Goal: Check status: Check status

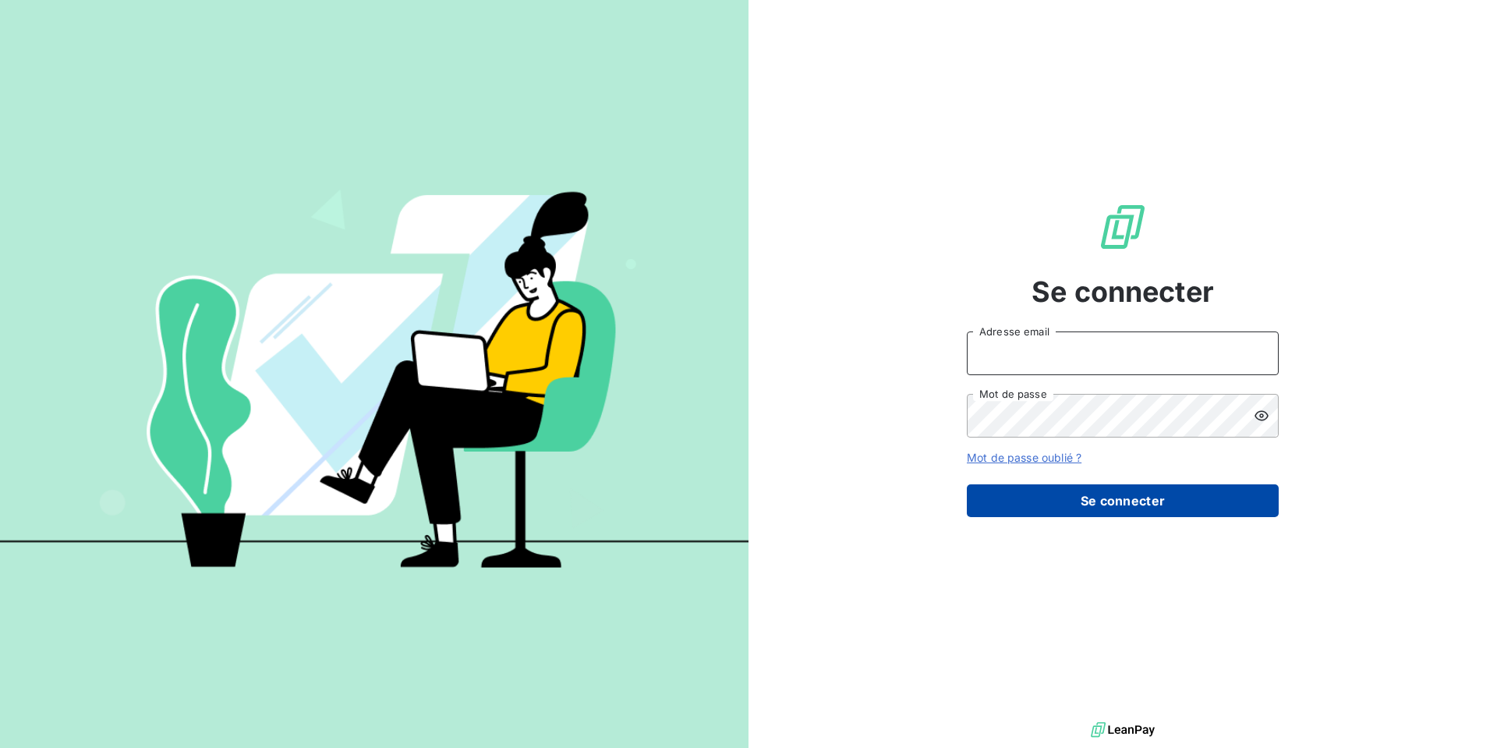
type input "[EMAIL_ADDRESS][DOMAIN_NAME]"
click at [1088, 516] on button "Se connecter" at bounding box center [1123, 500] width 312 height 33
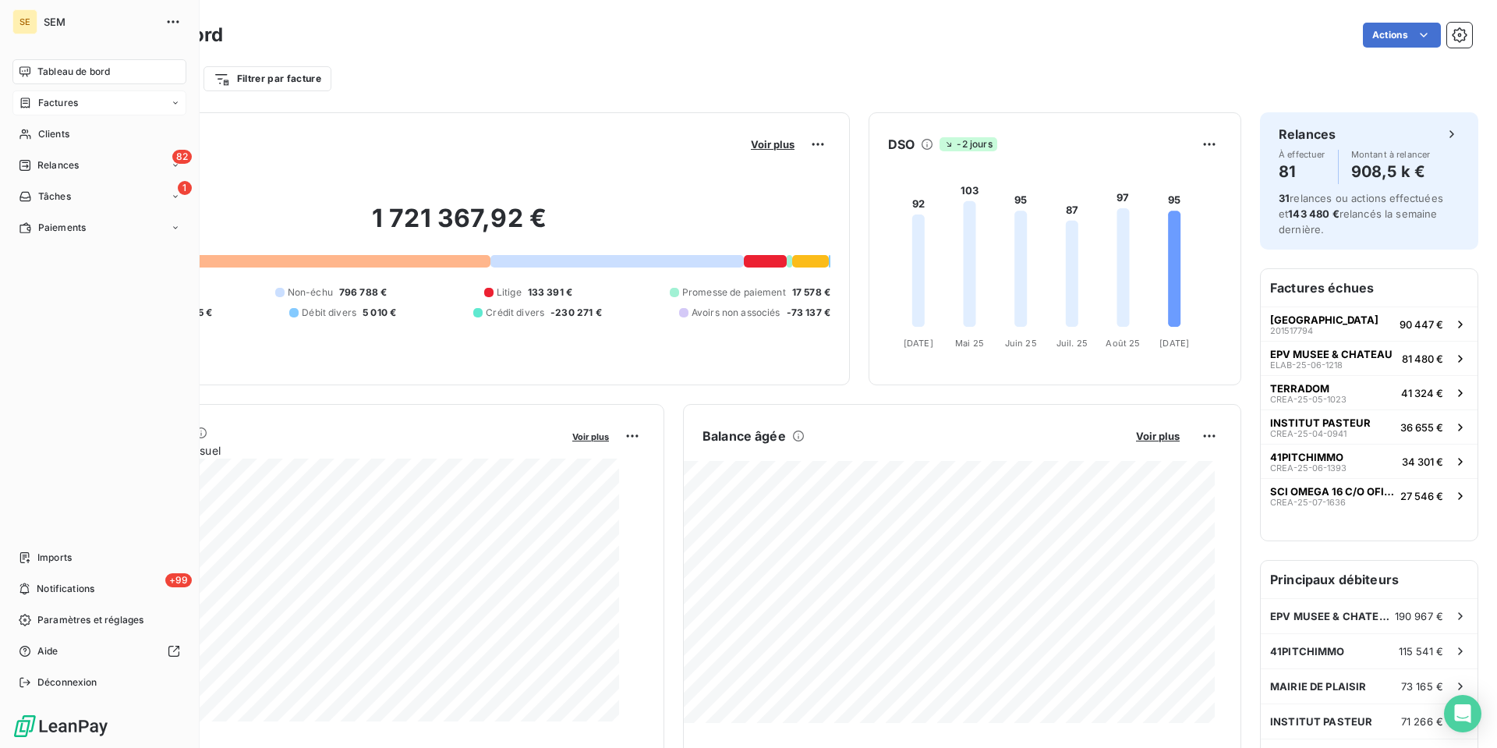
click at [73, 110] on div "Factures" at bounding box center [48, 103] width 59 height 14
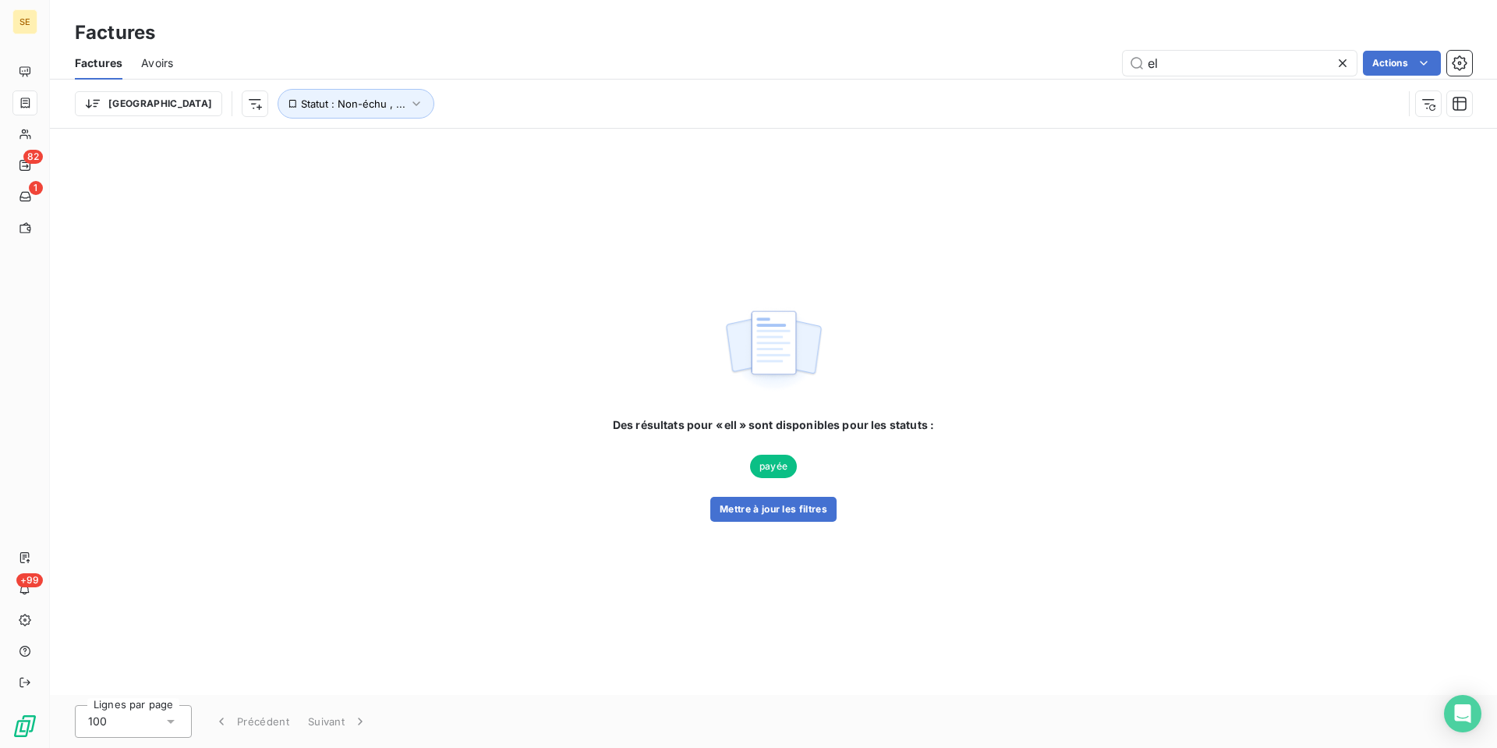
type input "e"
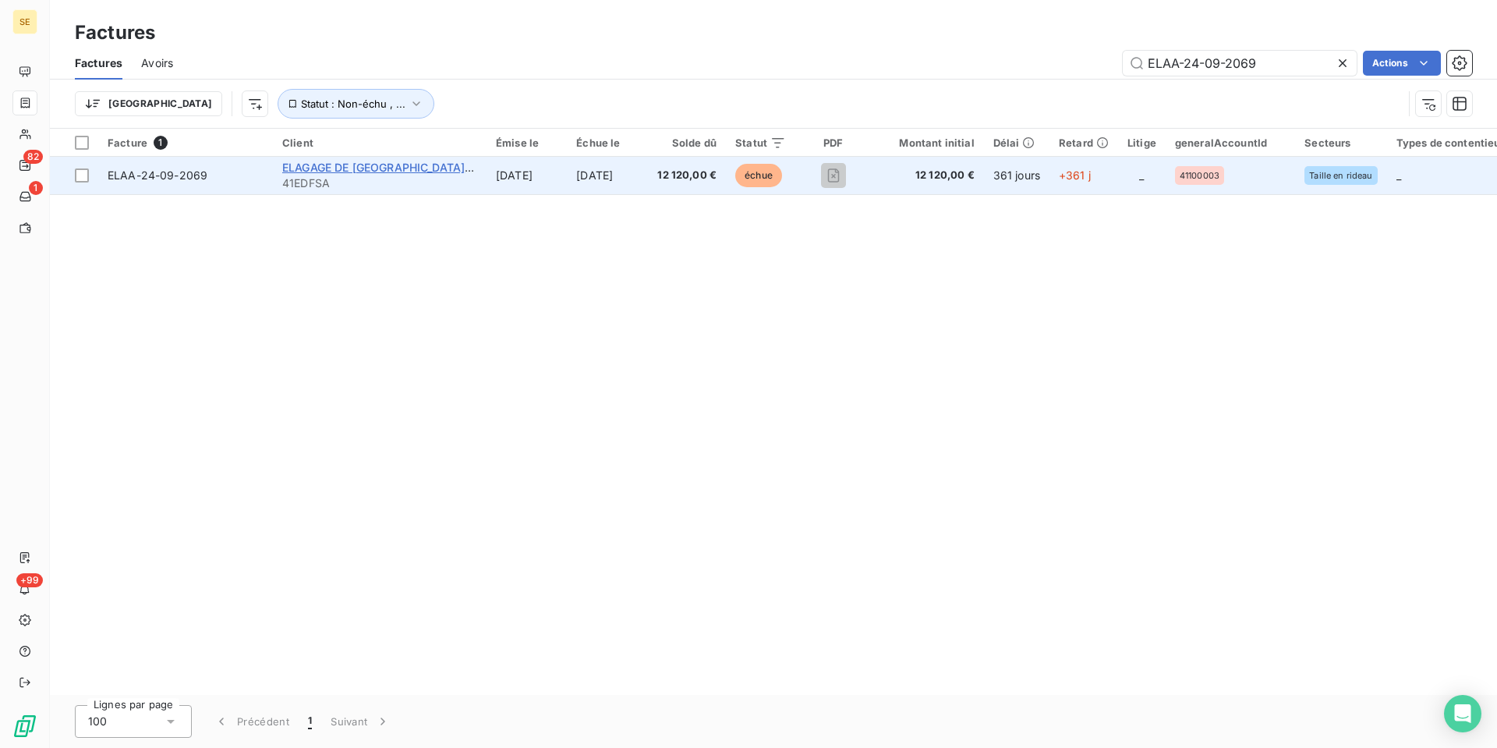
type input "ELAA-24-09-2069"
click at [431, 174] on span "ELAGAGE DE [GEOGRAPHIC_DATA] SUIVI ARBORICOLE" at bounding box center [426, 167] width 289 height 13
